Goal: Task Accomplishment & Management: Complete application form

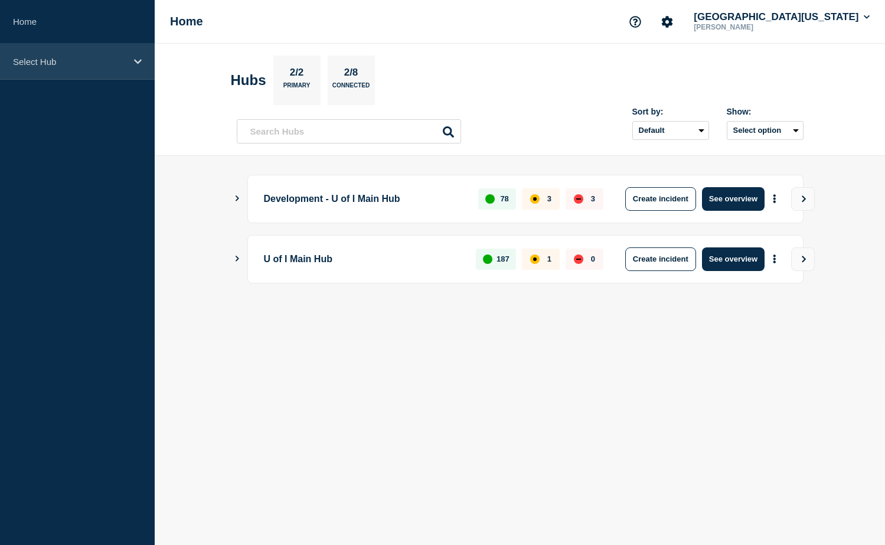
click at [76, 73] on div "Select Hub" at bounding box center [77, 62] width 155 height 36
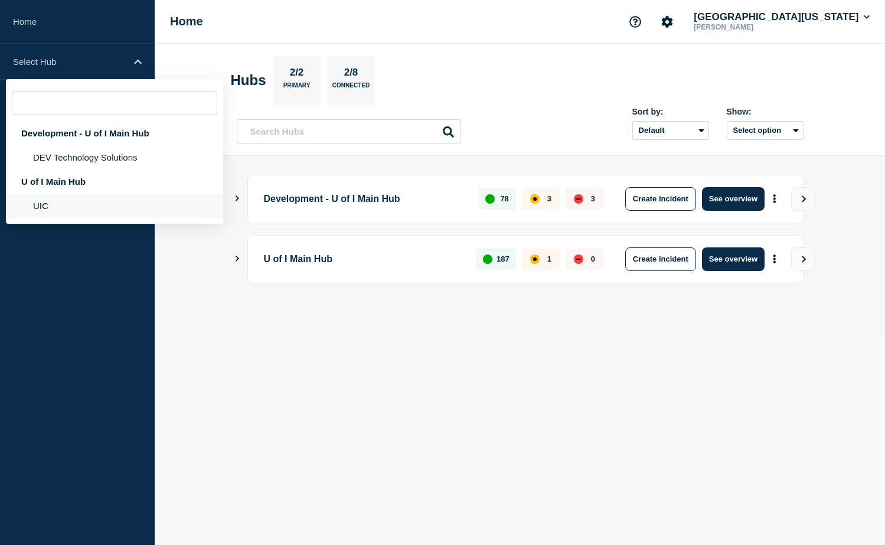
click at [69, 209] on li "UIC" at bounding box center [114, 206] width 217 height 24
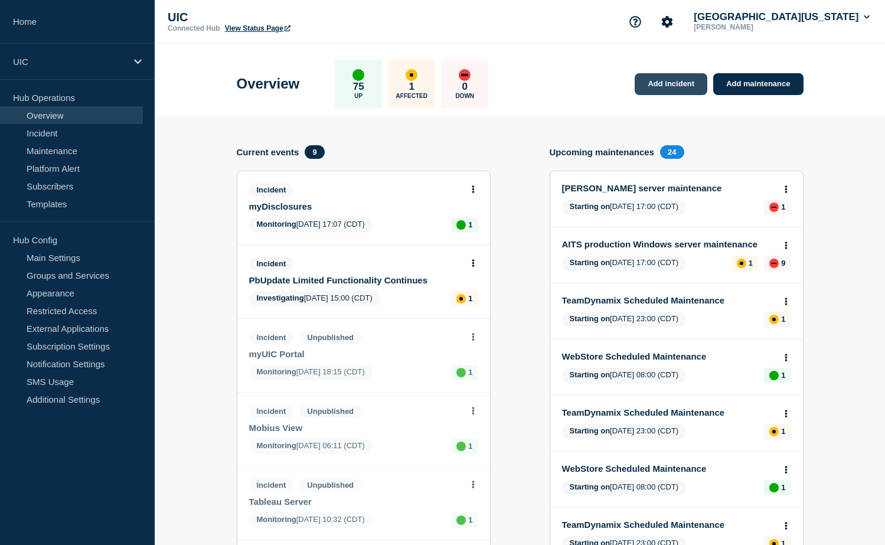
click at [677, 86] on link "Add incident" at bounding box center [671, 84] width 73 height 22
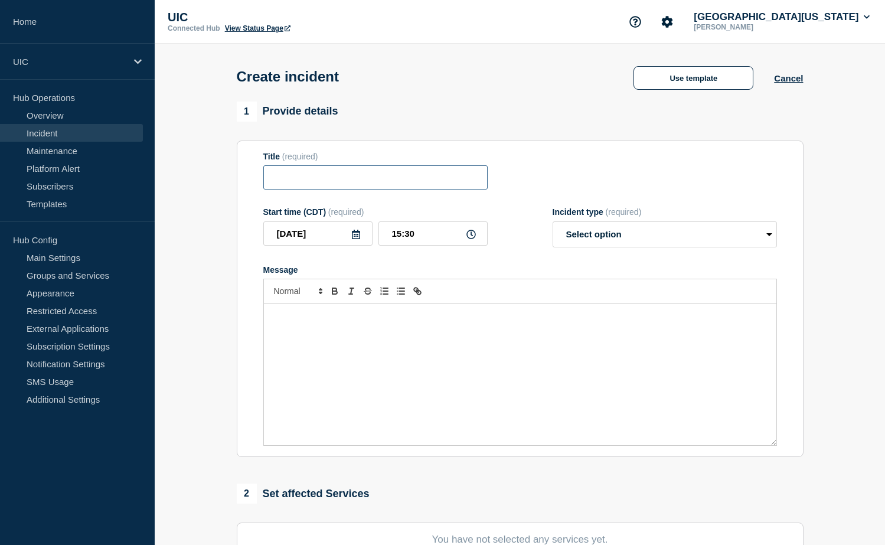
click at [357, 185] on input "Title" at bounding box center [375, 177] width 224 height 24
click at [692, 74] on button "Use template" at bounding box center [693, 78] width 120 height 24
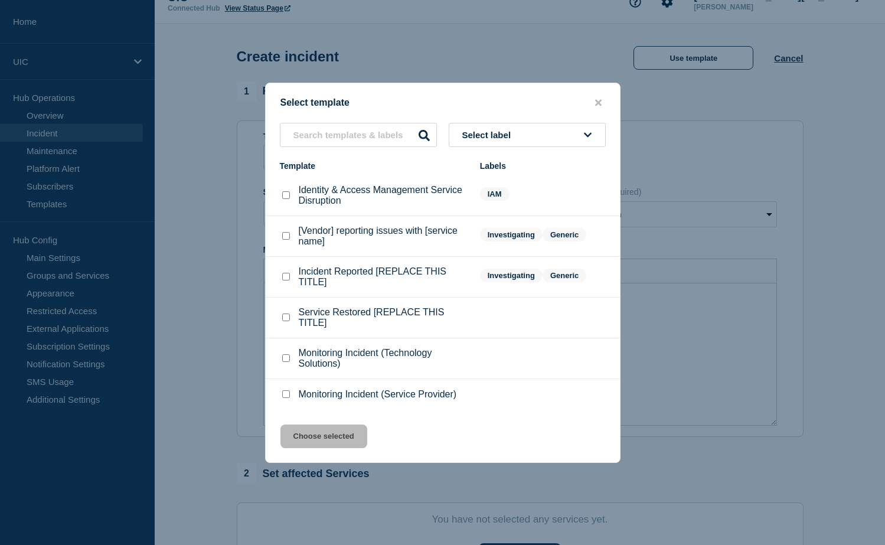
scroll to position [22, 0]
click at [346, 196] on p "Identity & Access Management Service Disruption" at bounding box center [383, 195] width 169 height 21
click at [319, 190] on p "Identity & Access Management Service Disruption" at bounding box center [383, 195] width 169 height 21
click at [286, 189] on div at bounding box center [286, 195] width 12 height 12
click at [287, 216] on li "Identity & Access Management Service Disruption IAM" at bounding box center [443, 236] width 354 height 41
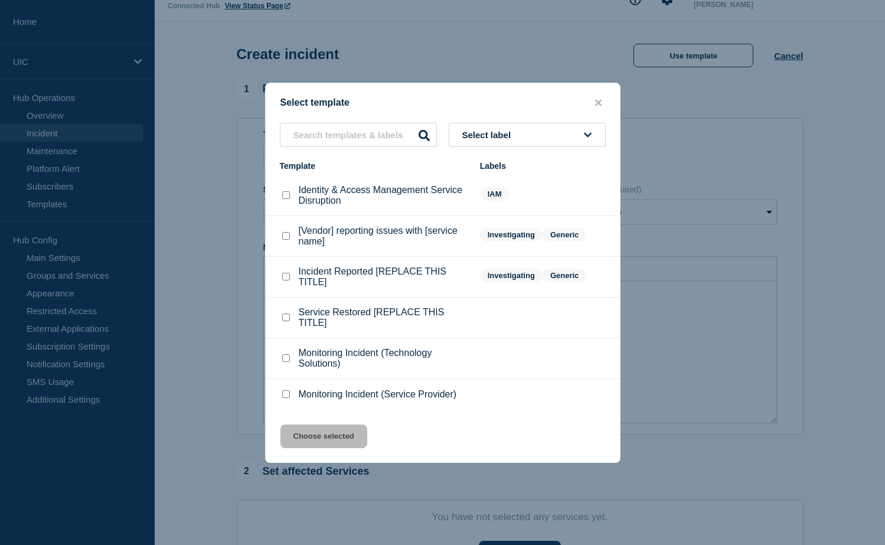
click at [287, 193] on input "Identity & Access Management Service Disruption checkbox" at bounding box center [286, 195] width 8 height 8
checkbox input "true"
click at [334, 448] on button "Choose selected" at bounding box center [323, 436] width 87 height 24
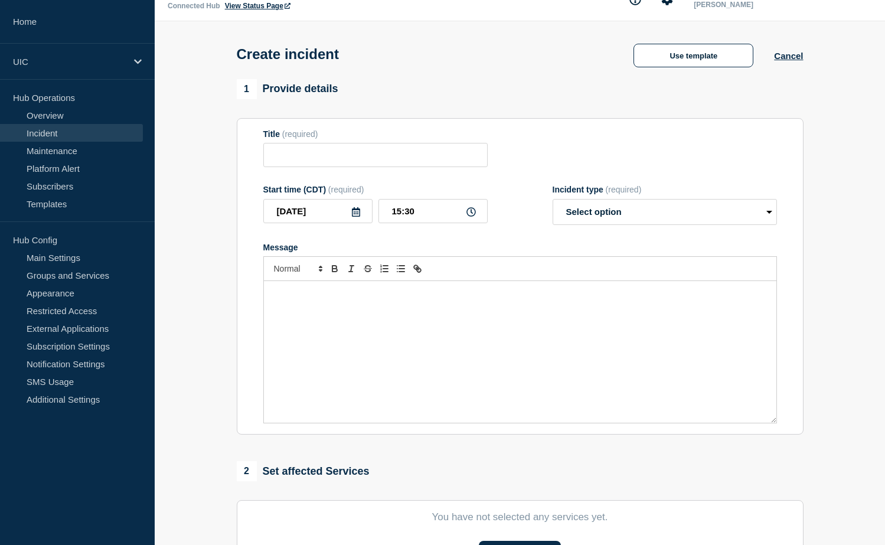
type input "Identity & Access Management Service Disruption"
select select "investigating"
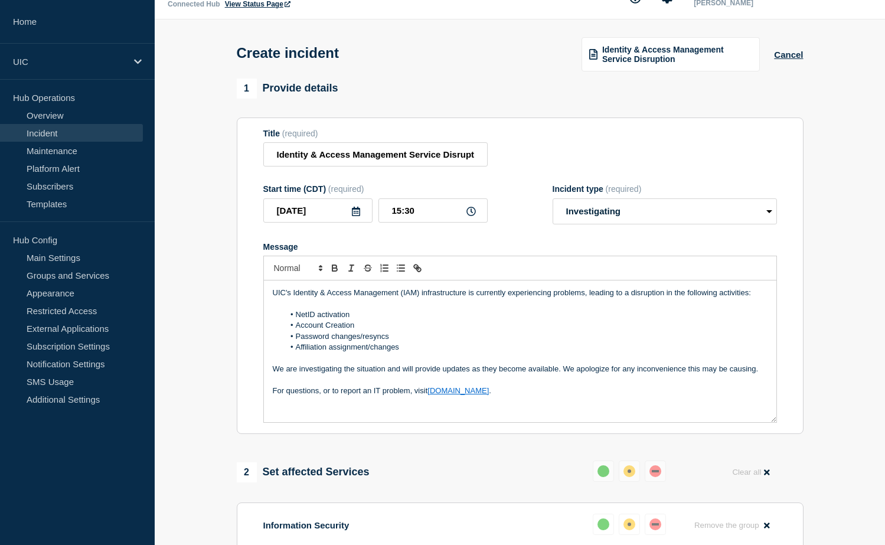
click at [414, 352] on li "Affiliation assignment/changes" at bounding box center [525, 347] width 483 height 11
click at [381, 342] on li "Password changes/resyncs" at bounding box center [525, 336] width 483 height 11
click at [373, 320] on li "NetID activation" at bounding box center [525, 314] width 483 height 11
click at [296, 320] on span "Message" at bounding box center [296, 314] width 0 height 11
drag, startPoint x: 413, startPoint y: 355, endPoint x: 274, endPoint y: 324, distance: 142.2
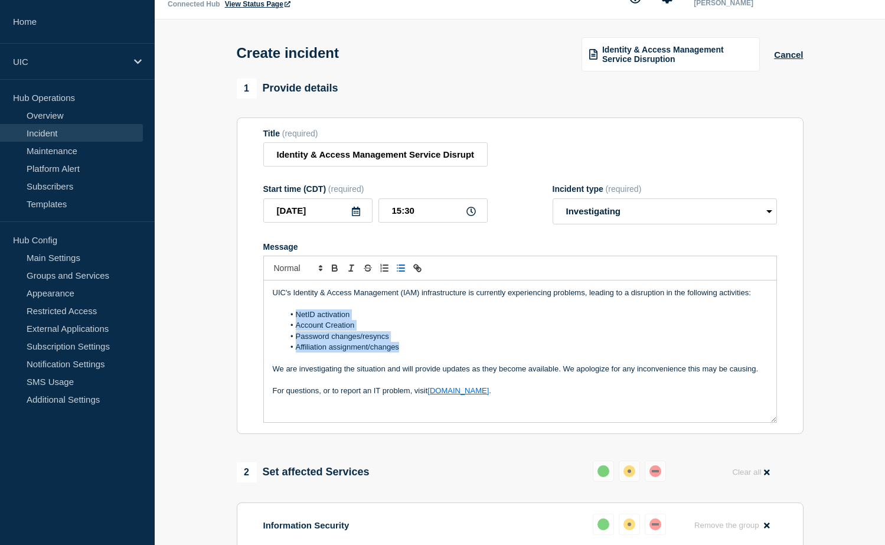
click at [274, 324] on ol "NetID activation Account Creation Password changes/resyncs Affiliation assignme…" at bounding box center [520, 331] width 495 height 44
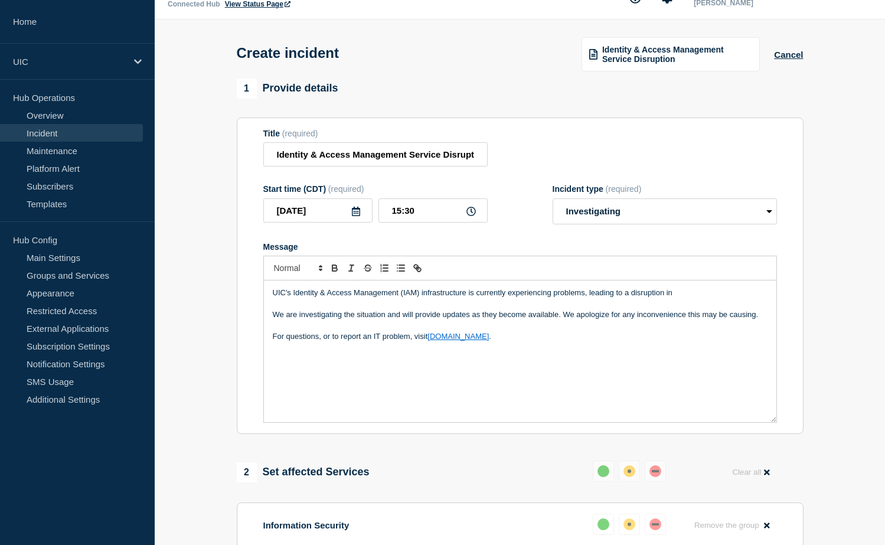
drag, startPoint x: 682, startPoint y: 303, endPoint x: 554, endPoint y: 309, distance: 128.8
click at [554, 309] on div "UIC's Identity & Access Management (IAM) infrastructure is currently experienci…" at bounding box center [520, 351] width 512 height 142
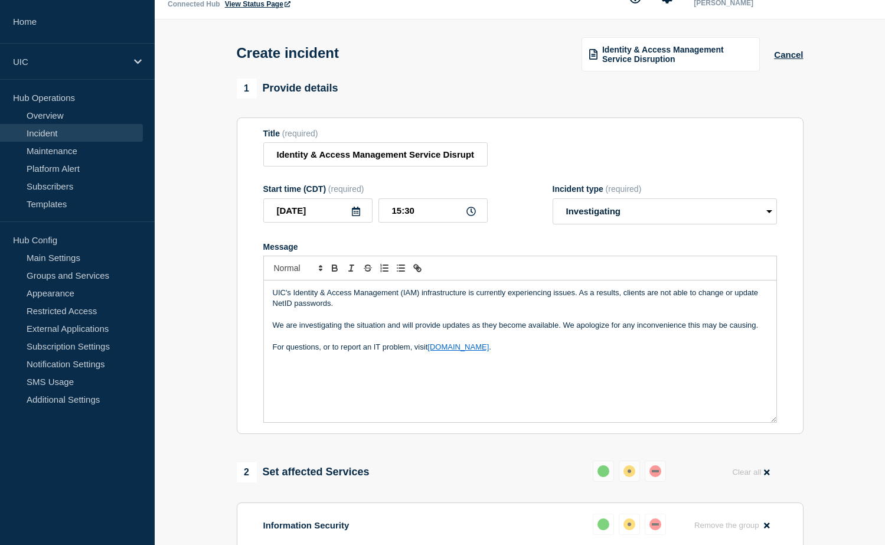
click at [479, 306] on p "UIC's Identity & Access Management (IAM) infrastructure is currently experienci…" at bounding box center [520, 298] width 495 height 22
click at [622, 309] on p "UIC's Identity & Access Management (IAM) infrastructure is currently experienci…" at bounding box center [520, 298] width 495 height 22
click at [616, 308] on p "UIC's Identity & Access Management (IAM) infrastructure is currently experienci…" at bounding box center [520, 298] width 495 height 22
click at [648, 305] on p "UIC's Identity & Access Management (IAM) infrastructure is currently experienci…" at bounding box center [520, 298] width 495 height 22
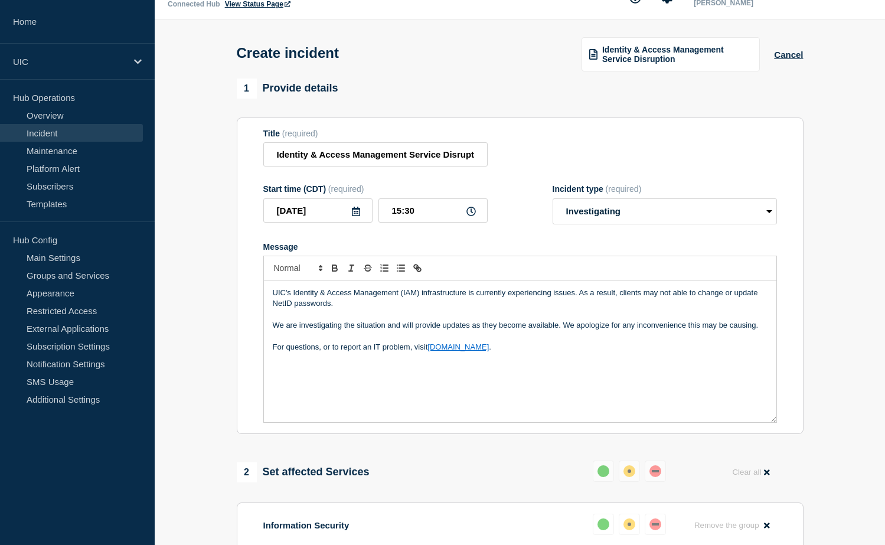
click at [682, 309] on p "UIC's Identity & Access Management (IAM) infrastructure is currently experienci…" at bounding box center [520, 298] width 495 height 22
click at [681, 303] on p "UIC's Identity & Access Management (IAM) infrastructure is currently experienci…" at bounding box center [520, 298] width 495 height 22
click at [406, 309] on p "UIC's Identity & Access Management (IAM) infrastructure is currently experienci…" at bounding box center [520, 298] width 495 height 22
click at [296, 309] on p "UIC's Identity & Access Management (IAM) infrastructure is currently experienci…" at bounding box center [520, 298] width 495 height 22
click at [380, 320] on p "Message" at bounding box center [520, 314] width 495 height 11
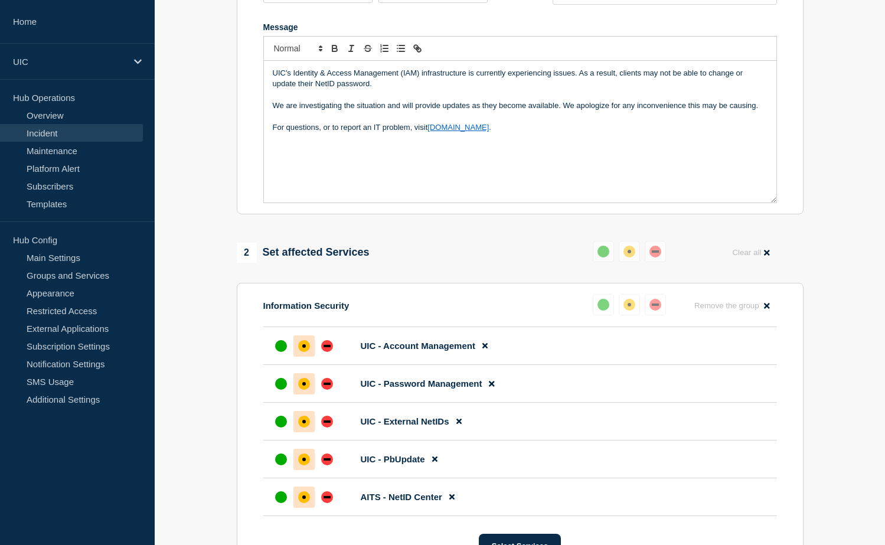
scroll to position [267, 0]
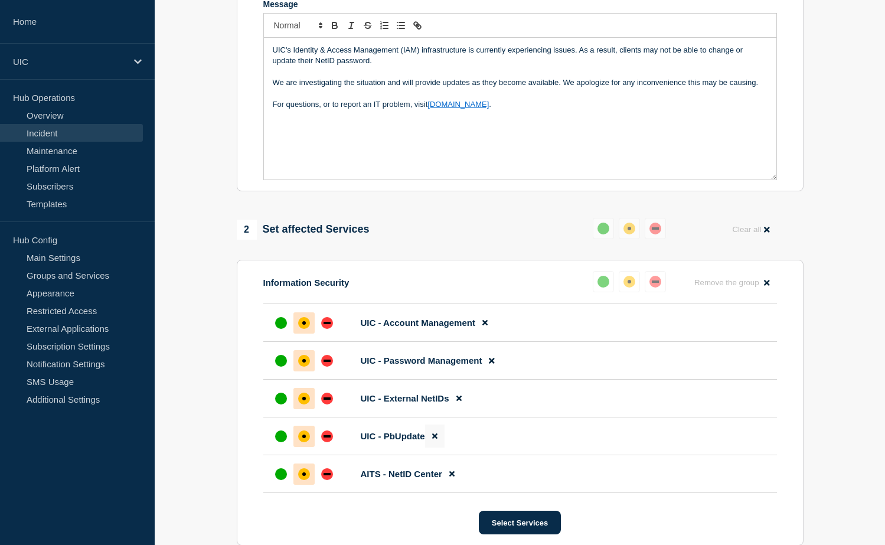
click at [437, 447] on button at bounding box center [434, 435] width 19 height 23
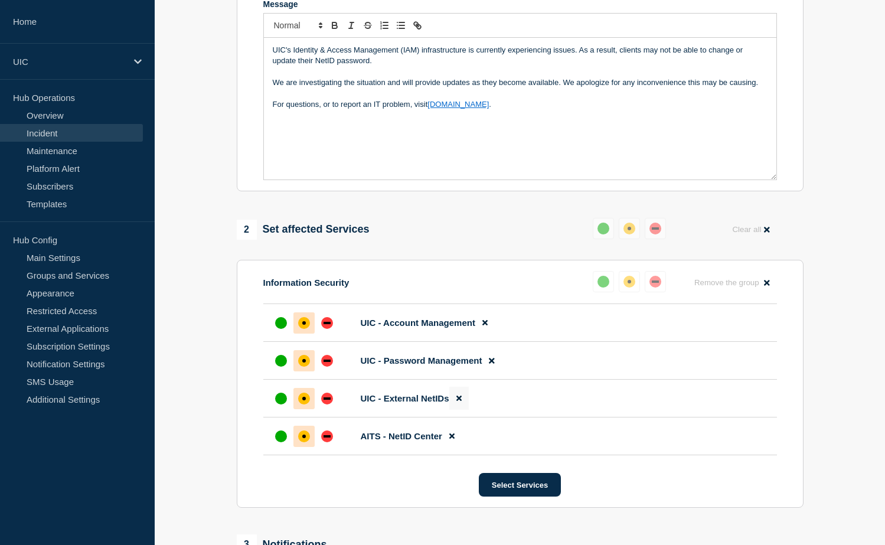
click at [462, 410] on button at bounding box center [458, 398] width 19 height 23
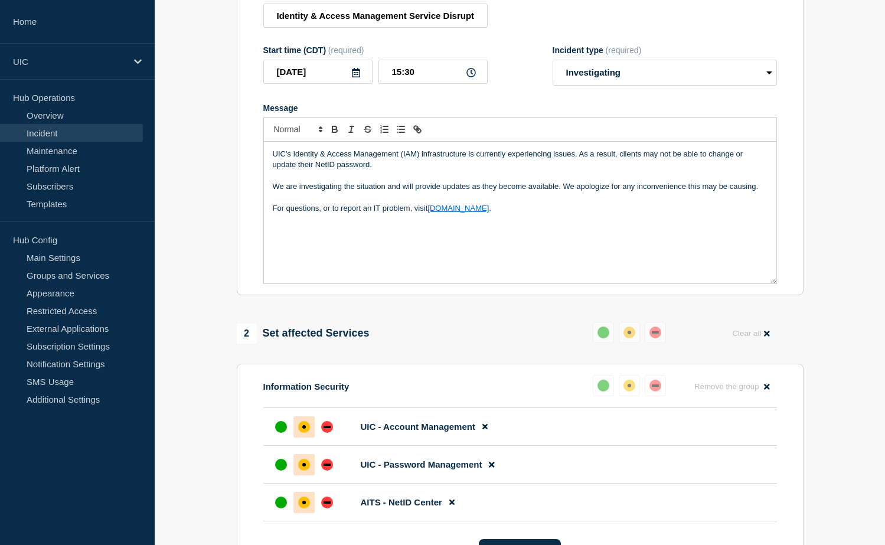
scroll to position [15, 0]
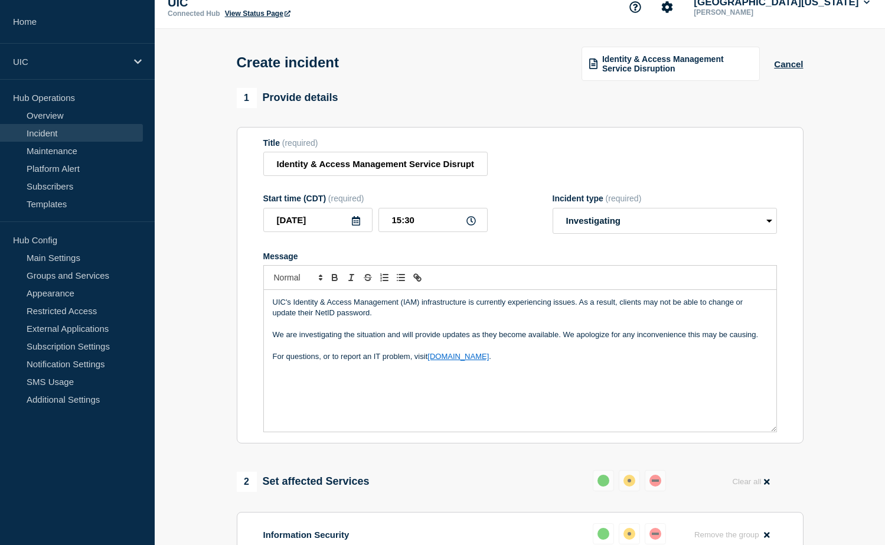
click at [449, 184] on form "Title (required) Identity & Access Management Service Disruption Start time (CD…" at bounding box center [520, 285] width 514 height 295
click at [449, 161] on input "Identity & Access Management Service Disruption" at bounding box center [375, 164] width 224 height 24
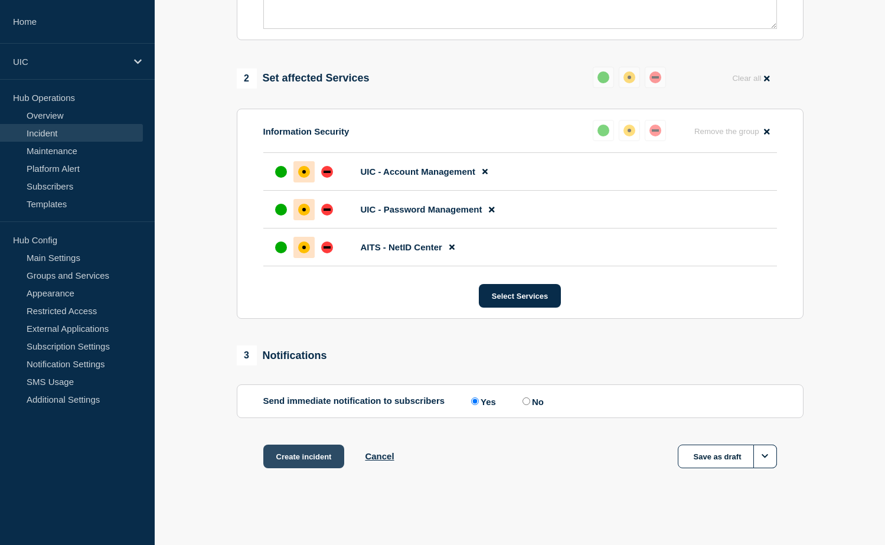
scroll to position [0, 0]
click at [297, 453] on button "Create incident" at bounding box center [303, 457] width 81 height 24
